Goal: Navigation & Orientation: Find specific page/section

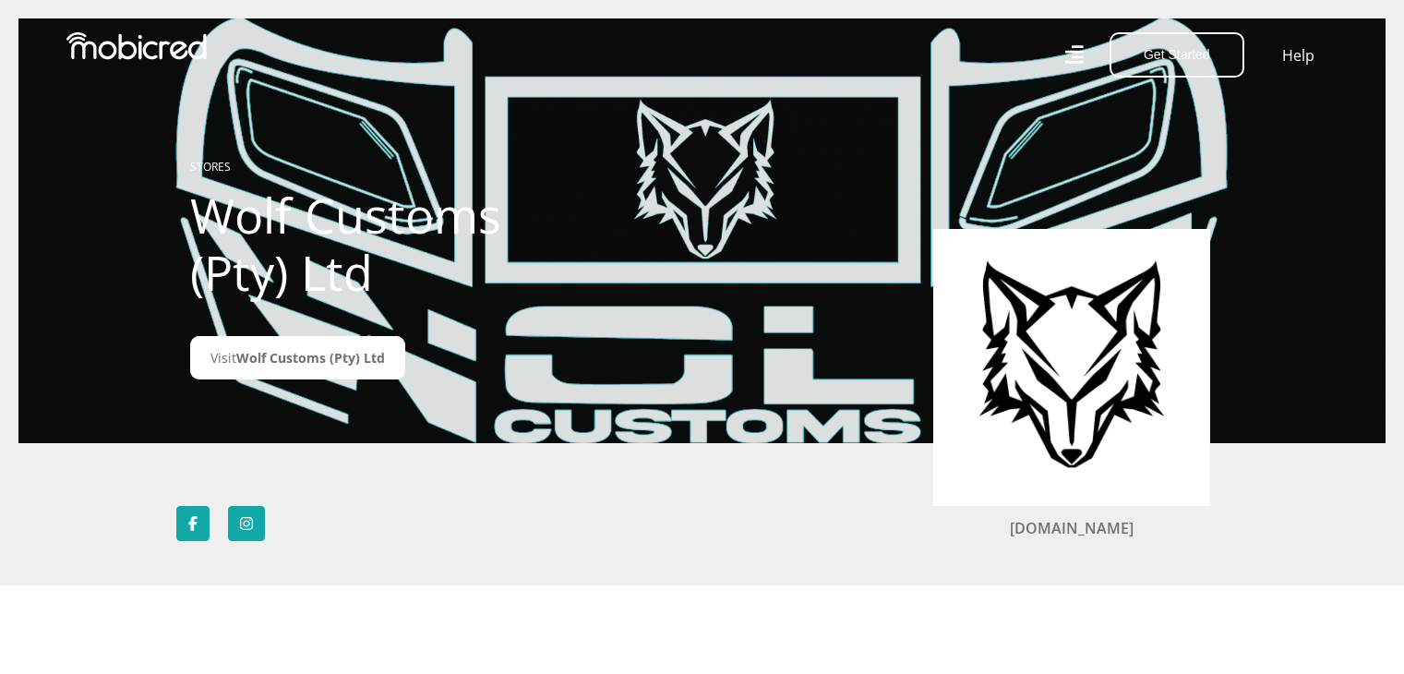
scroll to position [66, 0]
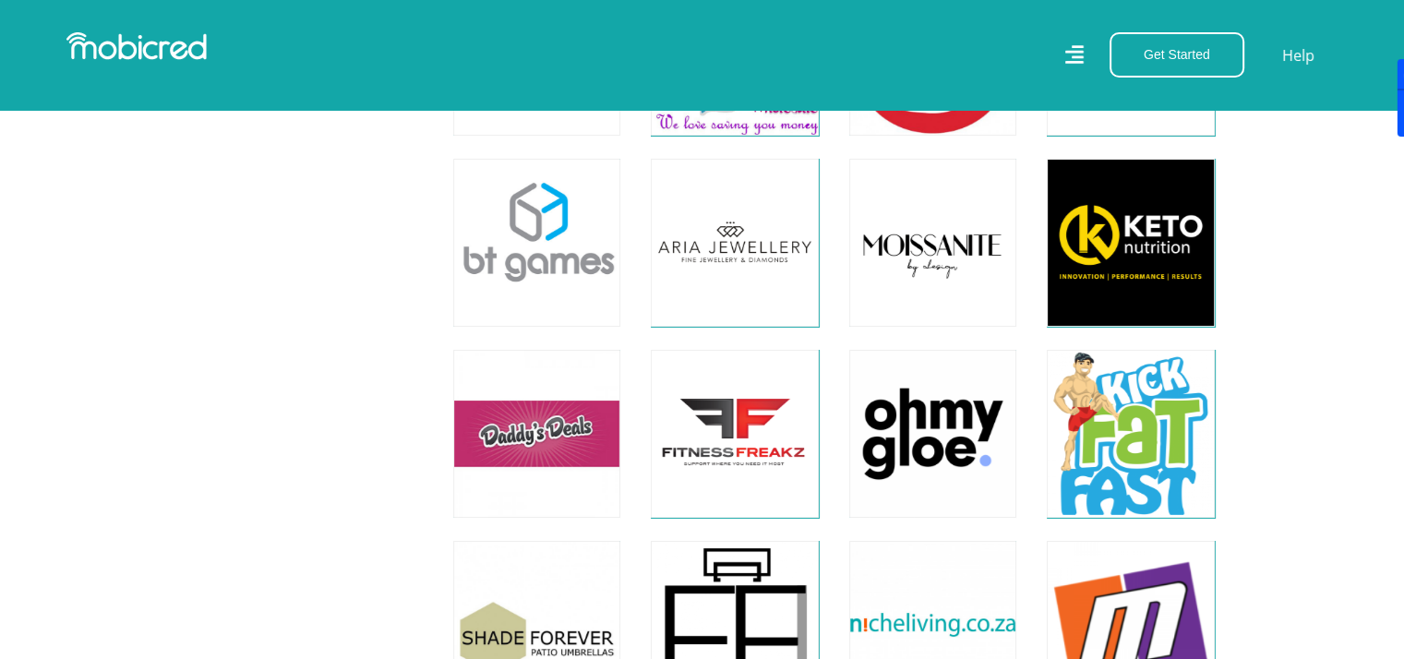
scroll to position [6649, 0]
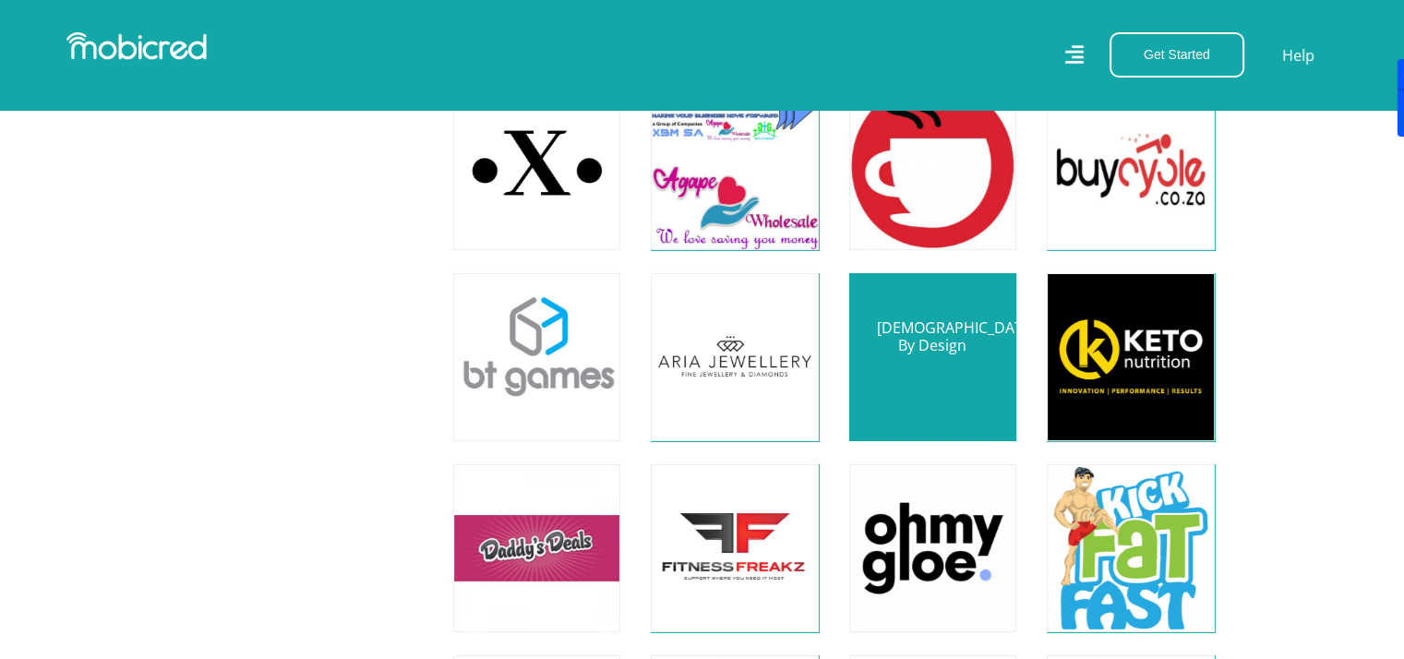
click at [941, 362] on link at bounding box center [933, 357] width 197 height 197
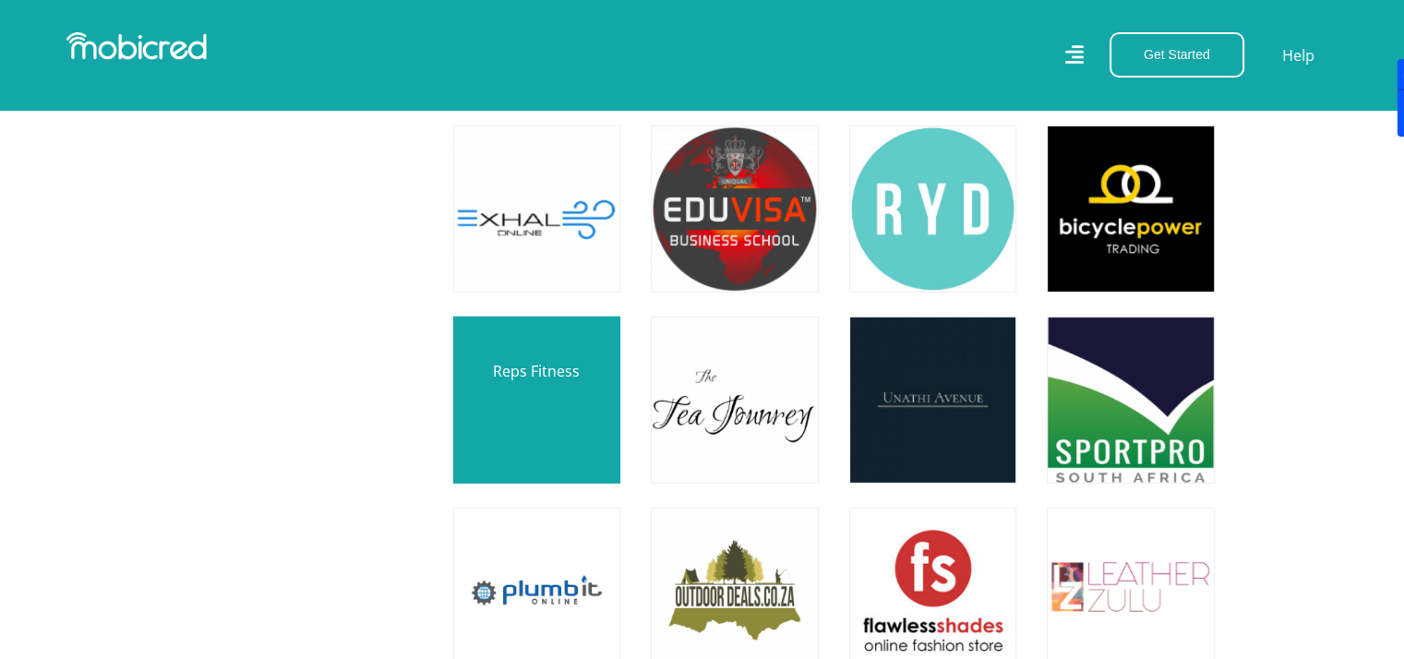
scroll to position [5650, 0]
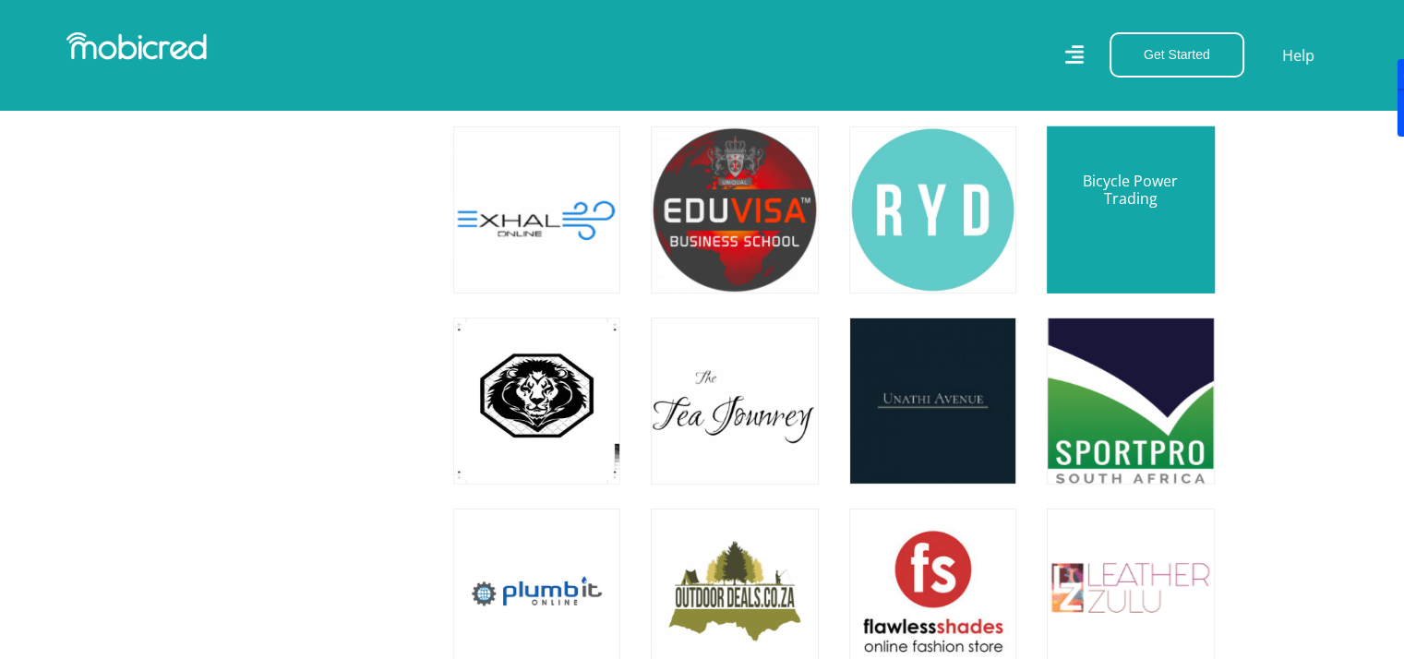
click at [1102, 219] on link at bounding box center [1130, 210] width 197 height 197
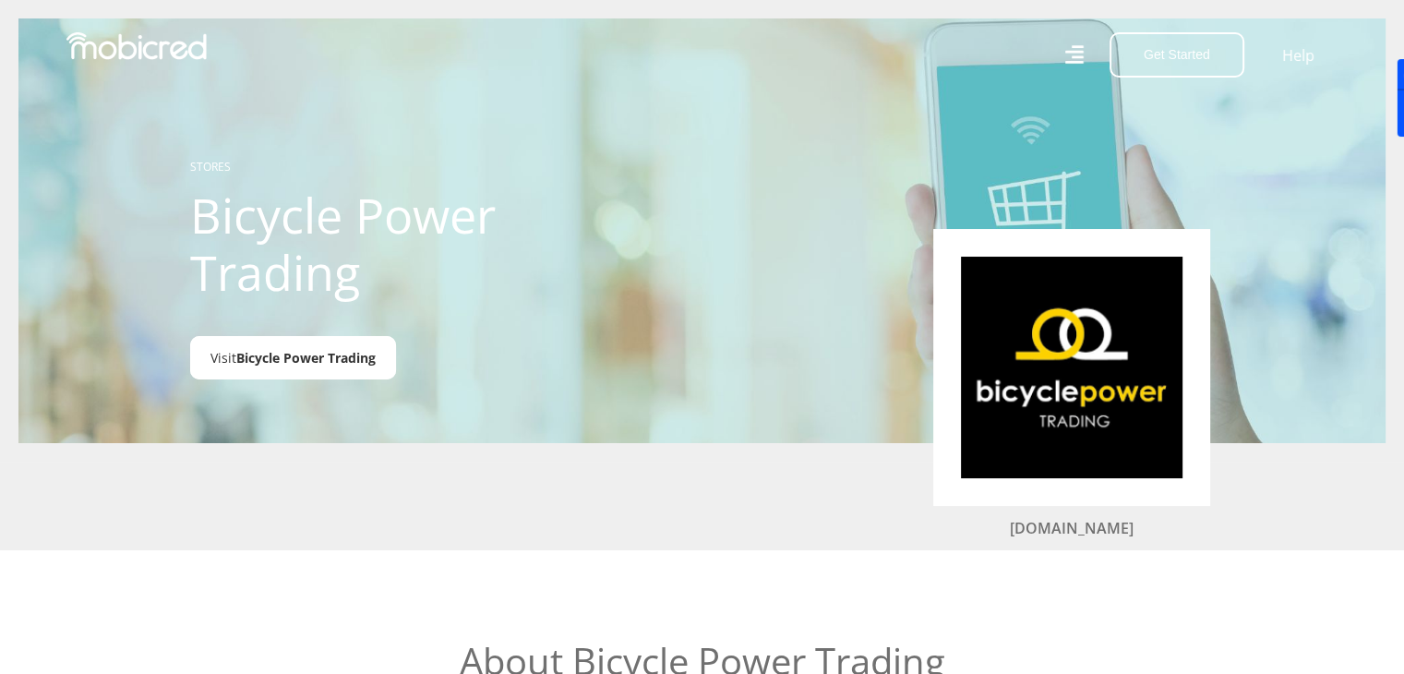
click at [263, 361] on span "Bicycle Power Trading" at bounding box center [305, 358] width 139 height 18
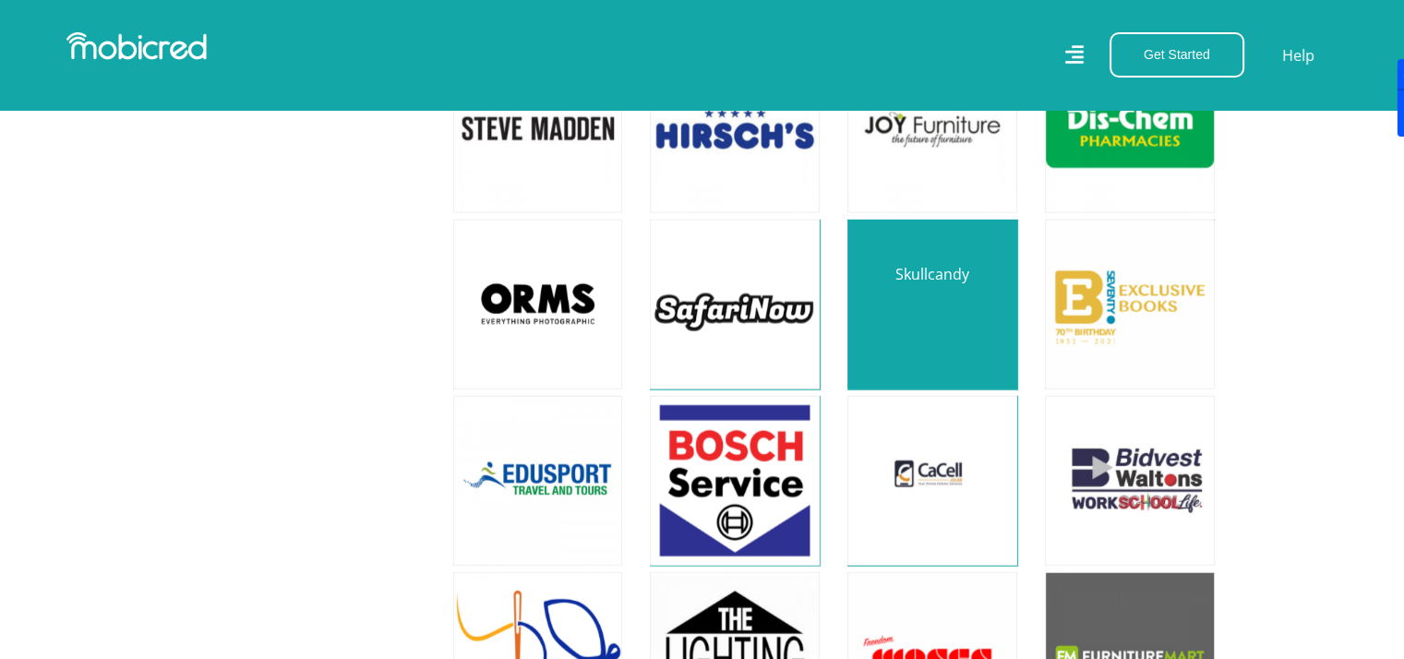
scroll to position [4675, 0]
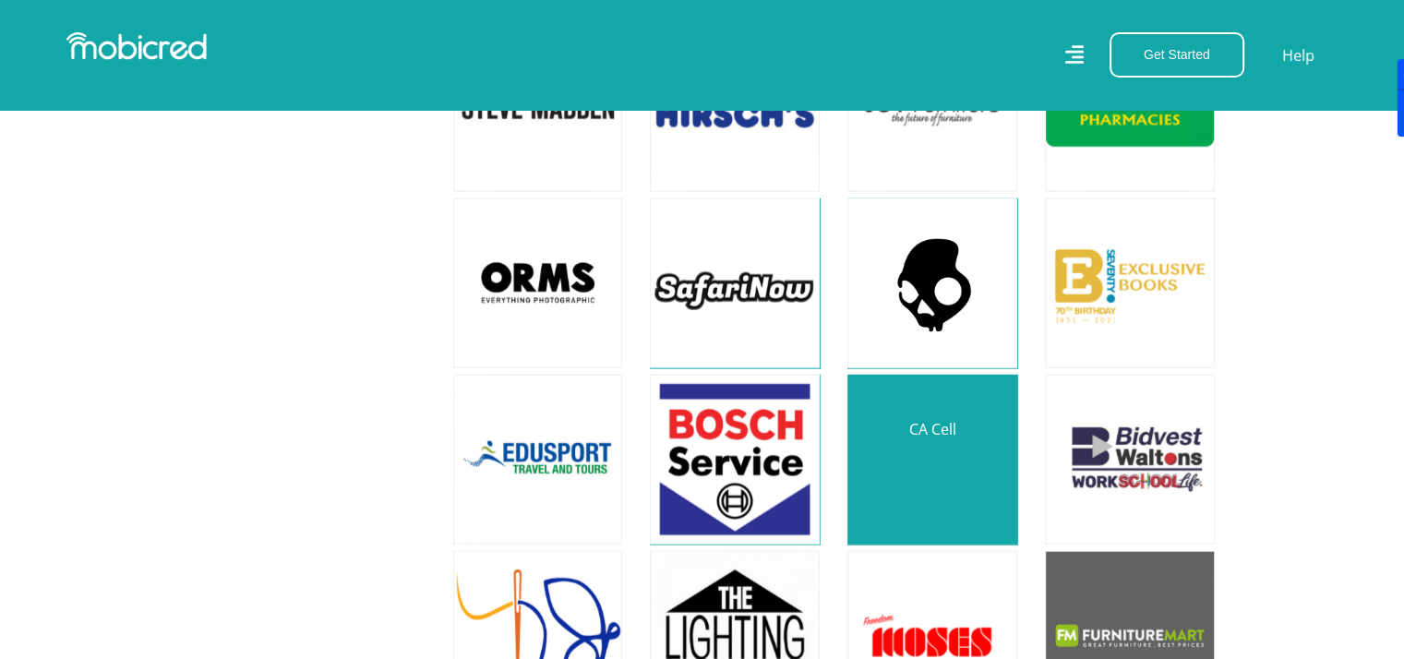
click at [944, 439] on link at bounding box center [932, 459] width 199 height 199
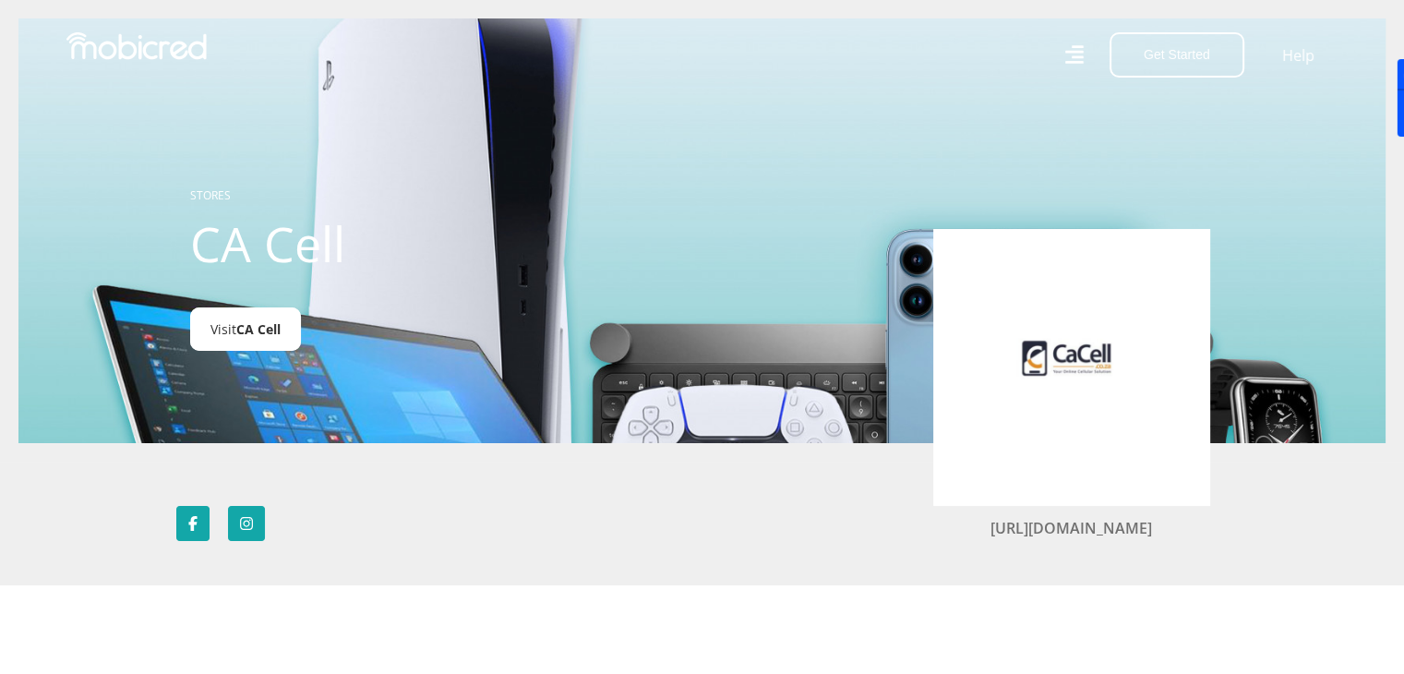
click at [268, 334] on span "CA Cell" at bounding box center [258, 329] width 44 height 18
